Goal: Submit feedback/report problem: Submit feedback/report problem

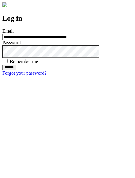
type input "**********"
click at [16, 71] on input "******" at bounding box center [9, 68] width 14 height 6
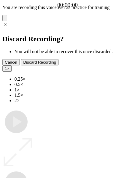
type input "**********"
